Goal: Check status: Check status

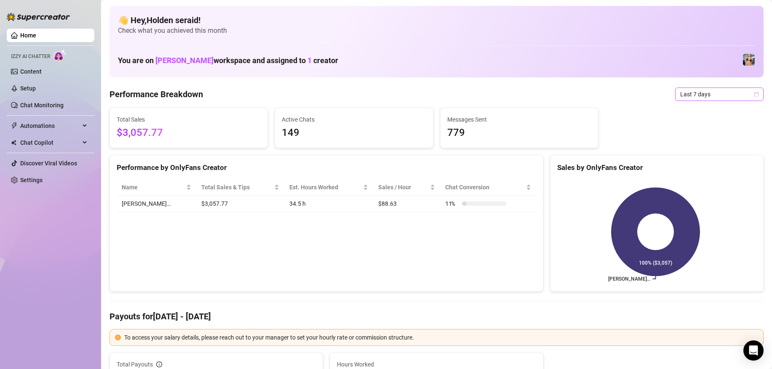
click at [701, 95] on span "Last 7 days" at bounding box center [719, 94] width 78 height 13
click at [690, 168] on div "Custom date" at bounding box center [712, 165] width 75 height 9
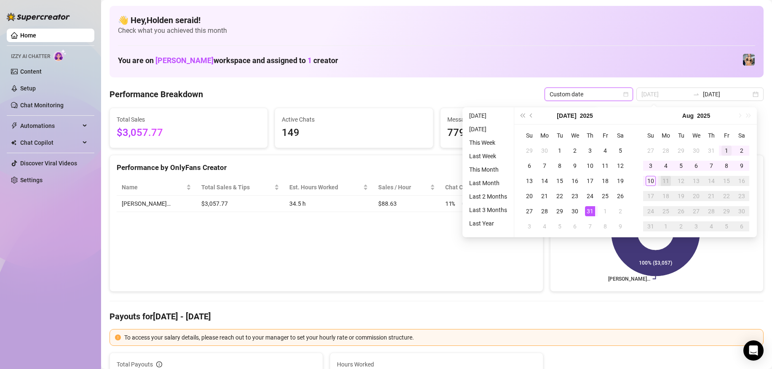
type input "[DATE]"
click at [725, 150] on div "1" at bounding box center [727, 151] width 10 height 10
type input "[DATE]"
click at [651, 180] on div "10" at bounding box center [651, 181] width 10 height 10
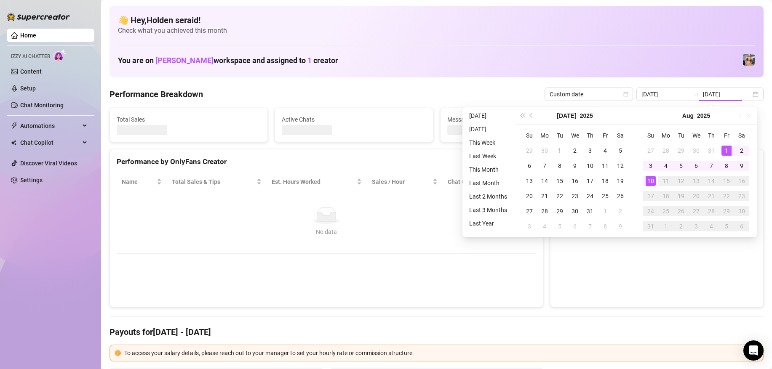
type input "[DATE]"
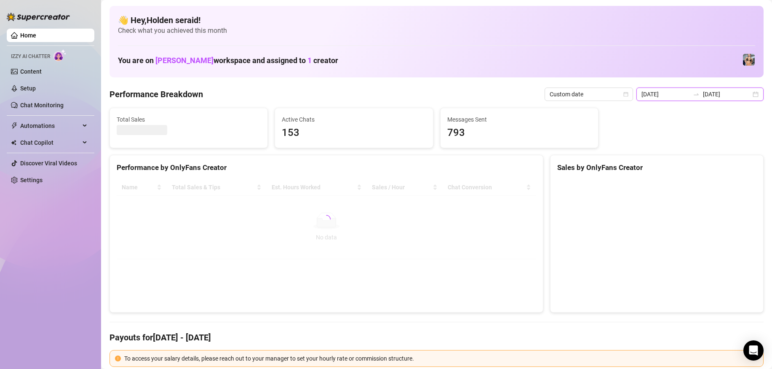
click at [670, 93] on input "[DATE]" at bounding box center [666, 94] width 48 height 9
click at [748, 96] on div "[DATE] [DATE]" at bounding box center [700, 94] width 127 height 13
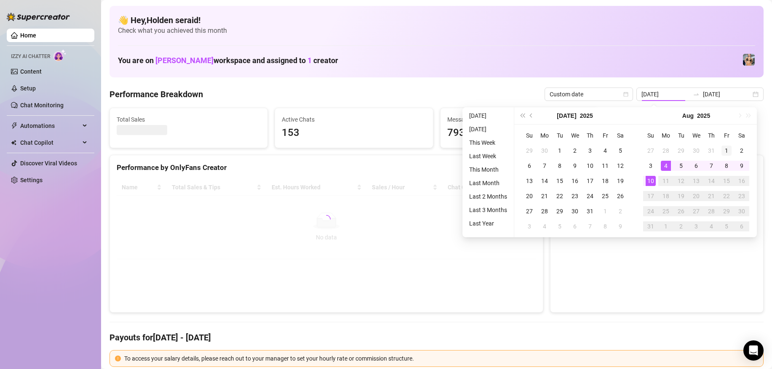
click at [729, 151] on div "1" at bounding box center [727, 151] width 10 height 10
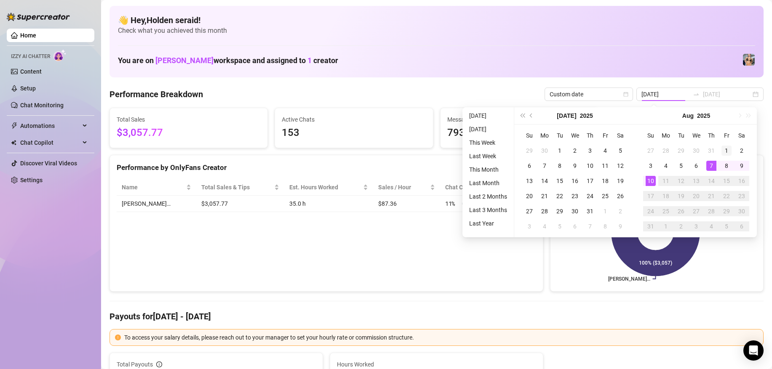
click at [727, 151] on div "1" at bounding box center [727, 151] width 10 height 10
type input "[DATE]"
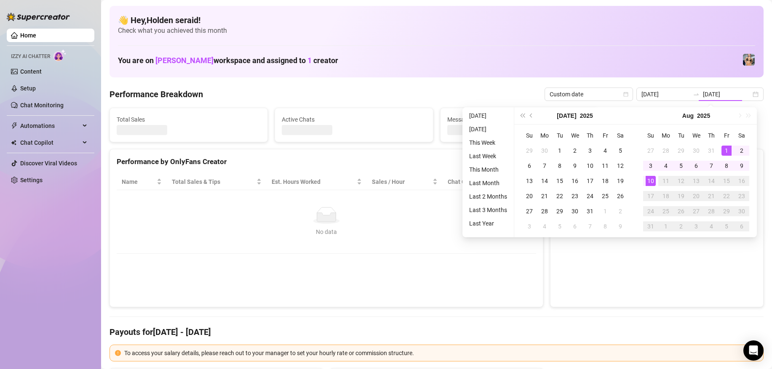
type input "[DATE]"
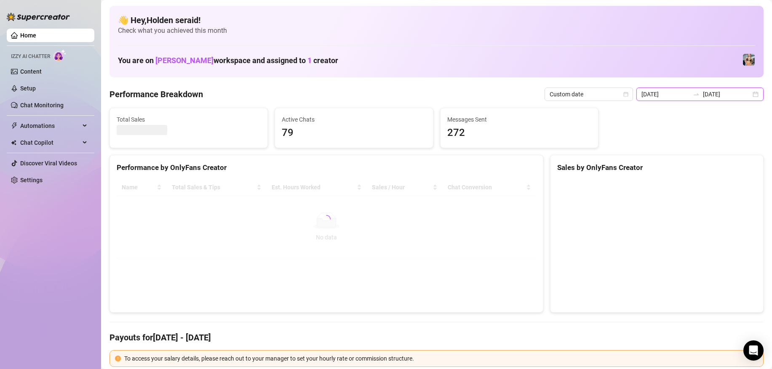
click at [741, 96] on input "[DATE]" at bounding box center [727, 94] width 48 height 9
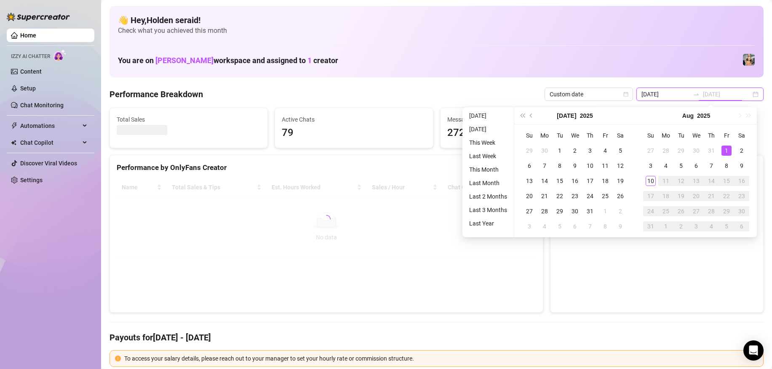
type input "[DATE]"
click at [726, 149] on div "1" at bounding box center [727, 151] width 10 height 10
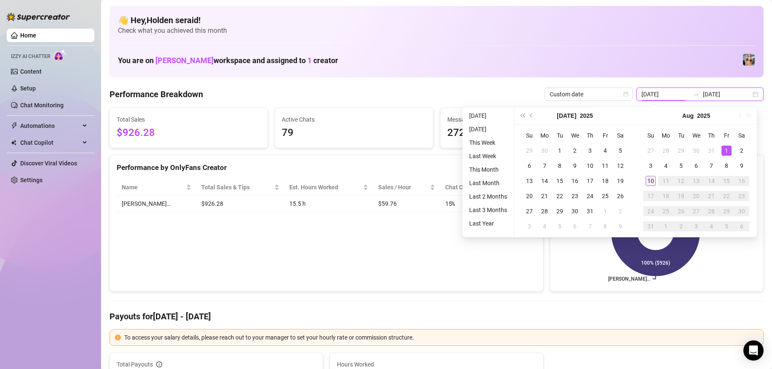
type input "[DATE]"
click at [649, 181] on div "10" at bounding box center [651, 181] width 10 height 10
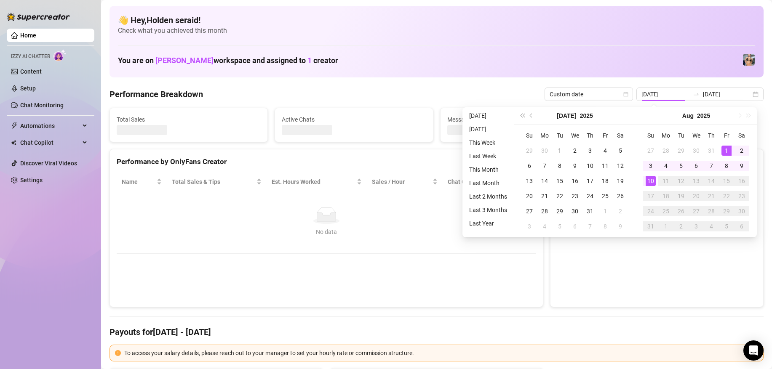
type input "[DATE]"
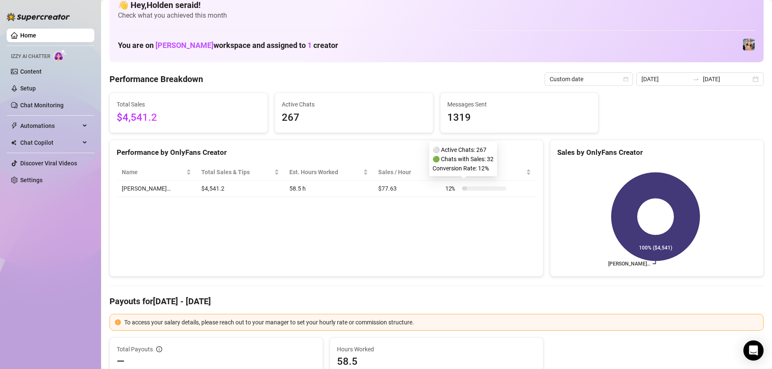
scroll to position [42, 0]
